Goal: Information Seeking & Learning: Learn about a topic

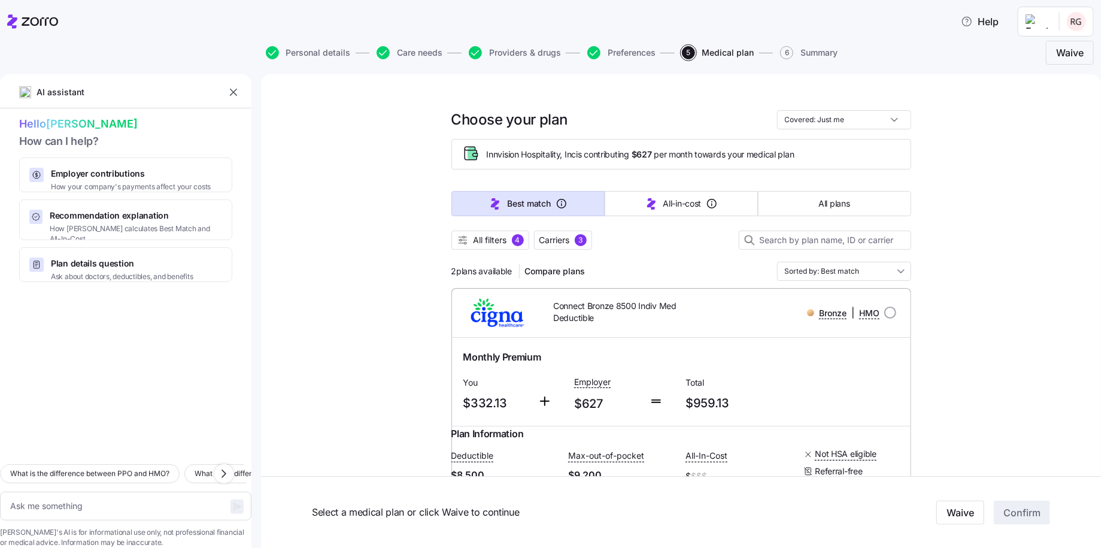
scroll to position [120, 0]
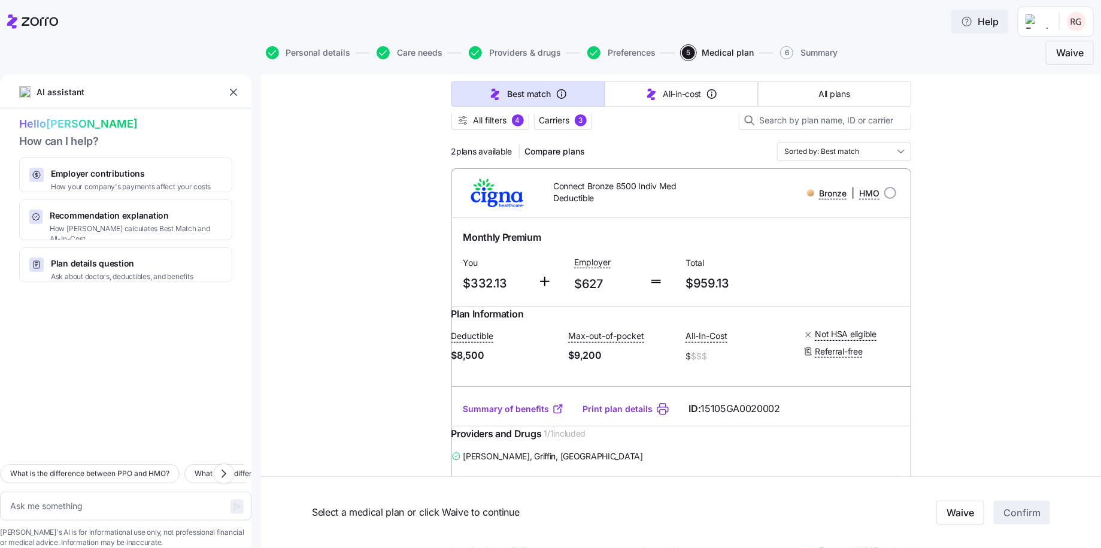
click at [970, 18] on icon "button" at bounding box center [966, 21] width 9 height 9
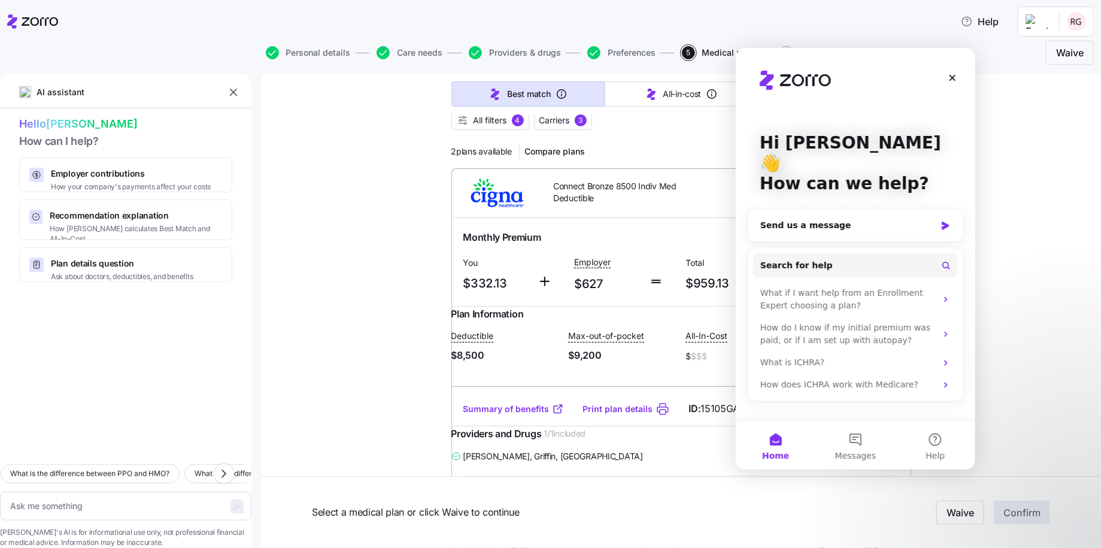
click at [1068, 186] on div "Choose your plan Covered: Just me Innvision Hospitality, Inc is contributing $6…" at bounding box center [681, 483] width 840 height 1057
click at [1079, 17] on html "Help Personal details Care needs Providers & drugs Preferences 5 Medical plan 6…" at bounding box center [550, 270] width 1101 height 540
click at [1050, 56] on div "My settings" at bounding box center [1052, 54] width 63 height 13
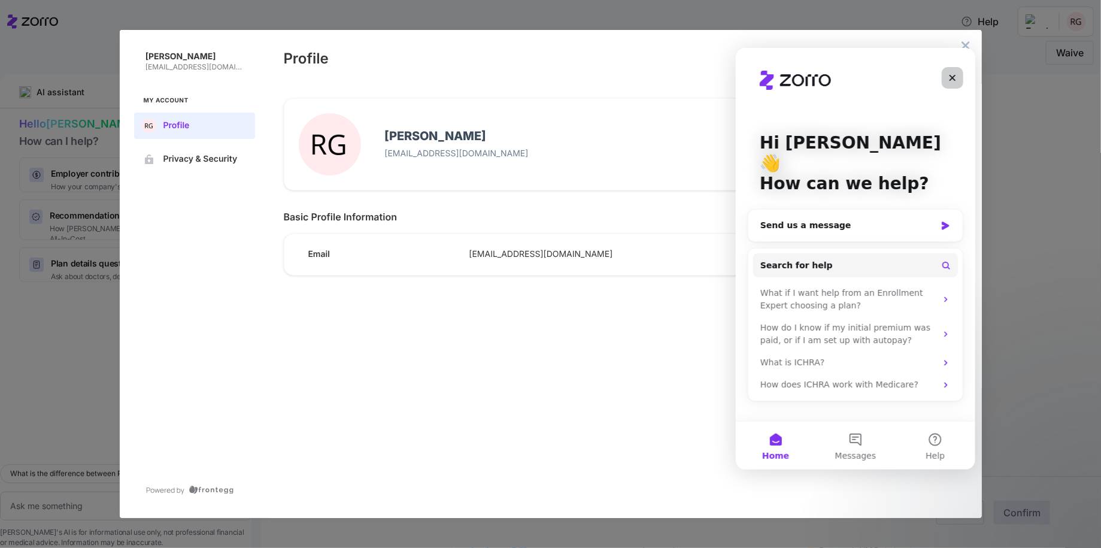
drag, startPoint x: 947, startPoint y: 77, endPoint x: 1684, endPoint y: 125, distance: 737.8
click at [947, 77] on icon "Close" at bounding box center [952, 77] width 10 height 10
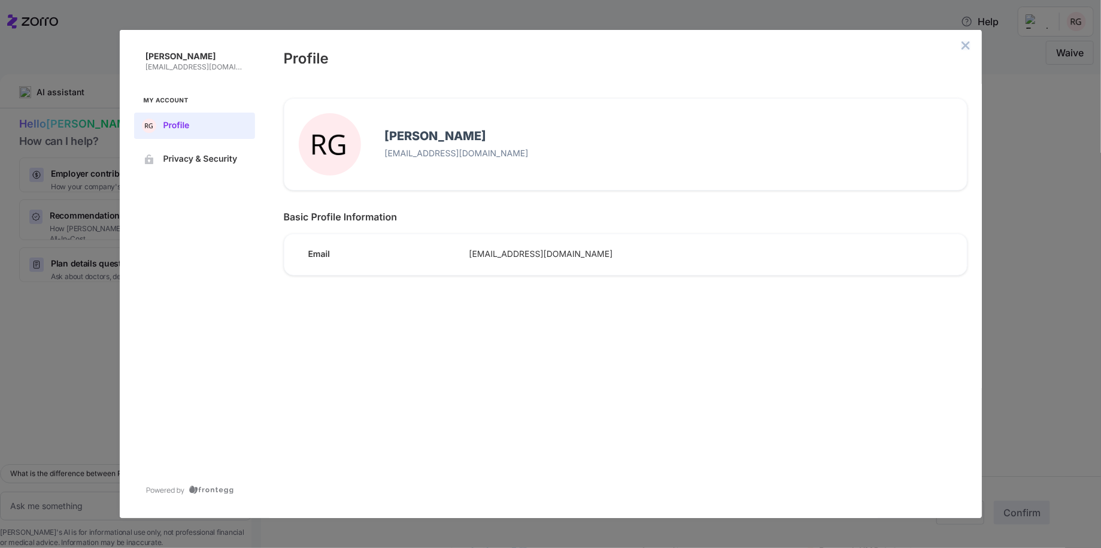
click at [965, 47] on icon "close admin-box" at bounding box center [966, 46] width 10 height 10
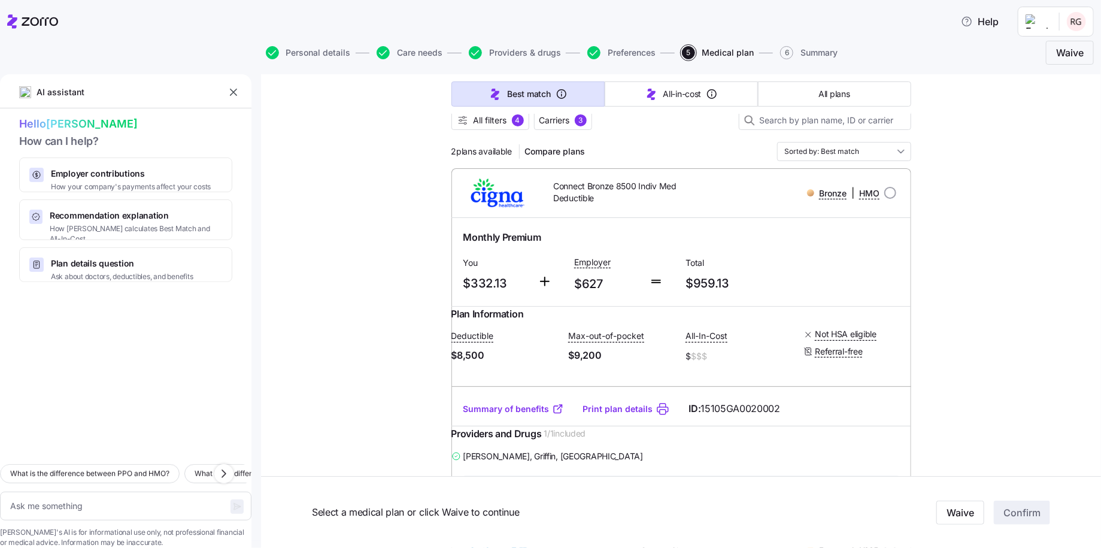
type textarea "x"
